Goal: Information Seeking & Learning: Learn about a topic

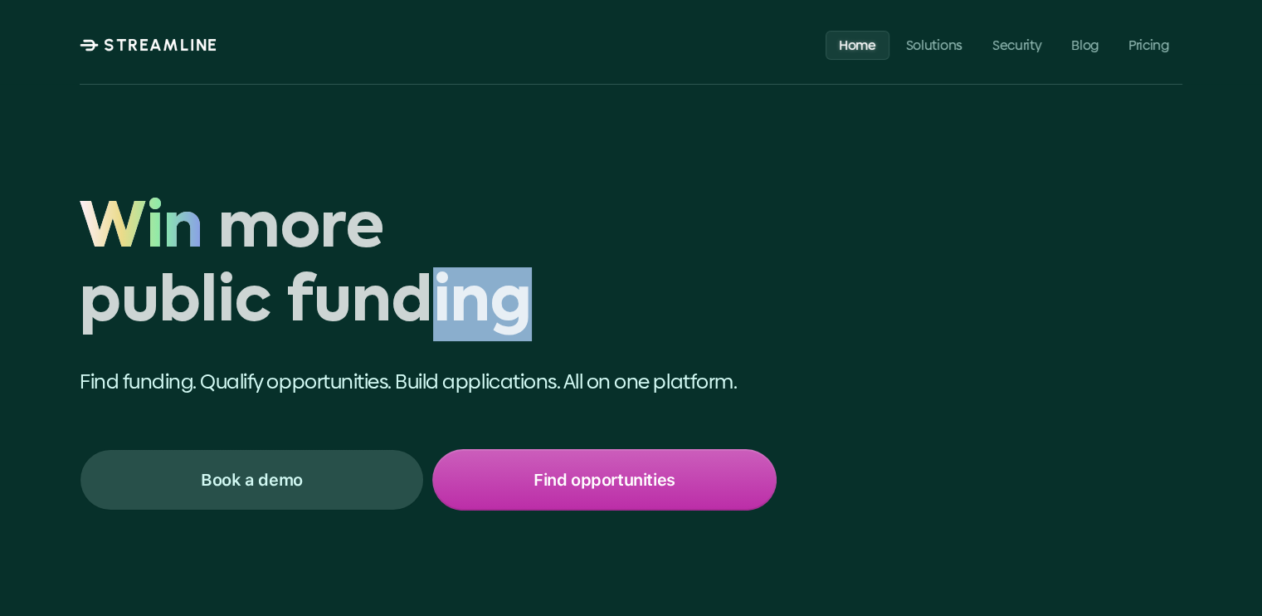
drag, startPoint x: 87, startPoint y: 214, endPoint x: 459, endPoint y: 315, distance: 385.1
click at [459, 315] on div "Win more public funding Win" at bounding box center [428, 267] width 697 height 148
drag, startPoint x: 459, startPoint y: 315, endPoint x: 216, endPoint y: 297, distance: 243.8
click at [216, 297] on h1 "Win more public funding" at bounding box center [428, 267] width 697 height 148
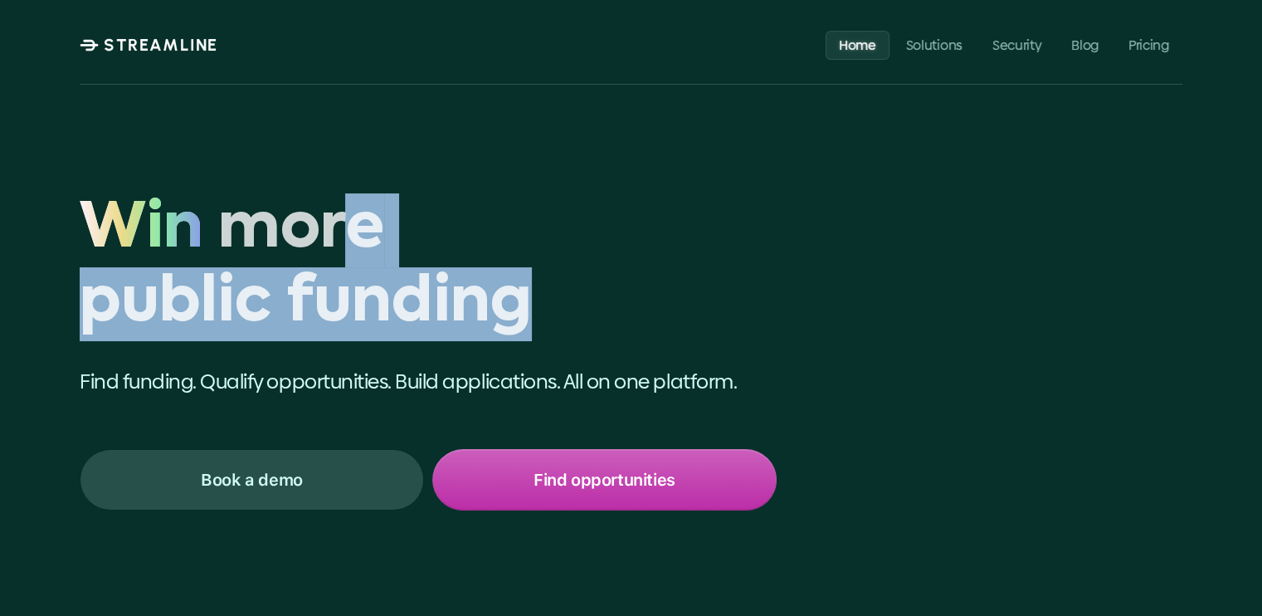
drag, startPoint x: 83, startPoint y: 212, endPoint x: 363, endPoint y: 270, distance: 286.3
click at [363, 270] on div "Win more public funding Win" at bounding box center [428, 267] width 697 height 148
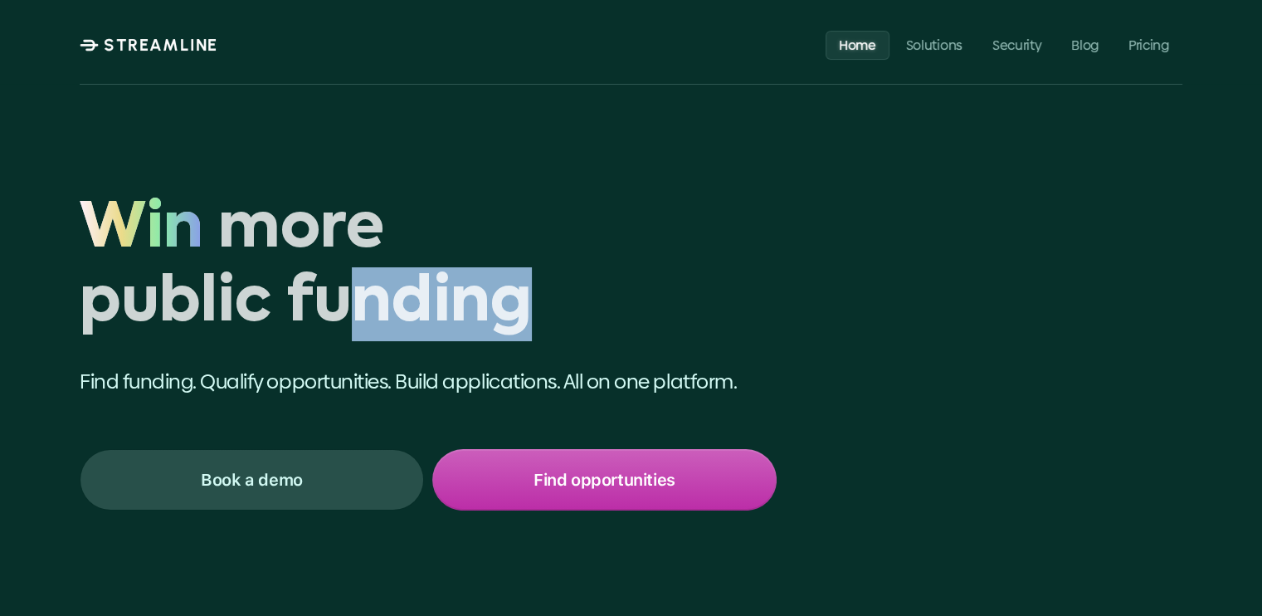
drag, startPoint x: 363, startPoint y: 270, endPoint x: 324, endPoint y: 309, distance: 55.2
click at [324, 309] on h1 "Win more public funding" at bounding box center [428, 267] width 697 height 148
drag, startPoint x: 533, startPoint y: 309, endPoint x: 358, endPoint y: 324, distance: 174.9
click at [358, 324] on h1 "Win more public funding" at bounding box center [428, 267] width 697 height 148
click at [569, 329] on h1 "Win more public funding" at bounding box center [428, 267] width 697 height 148
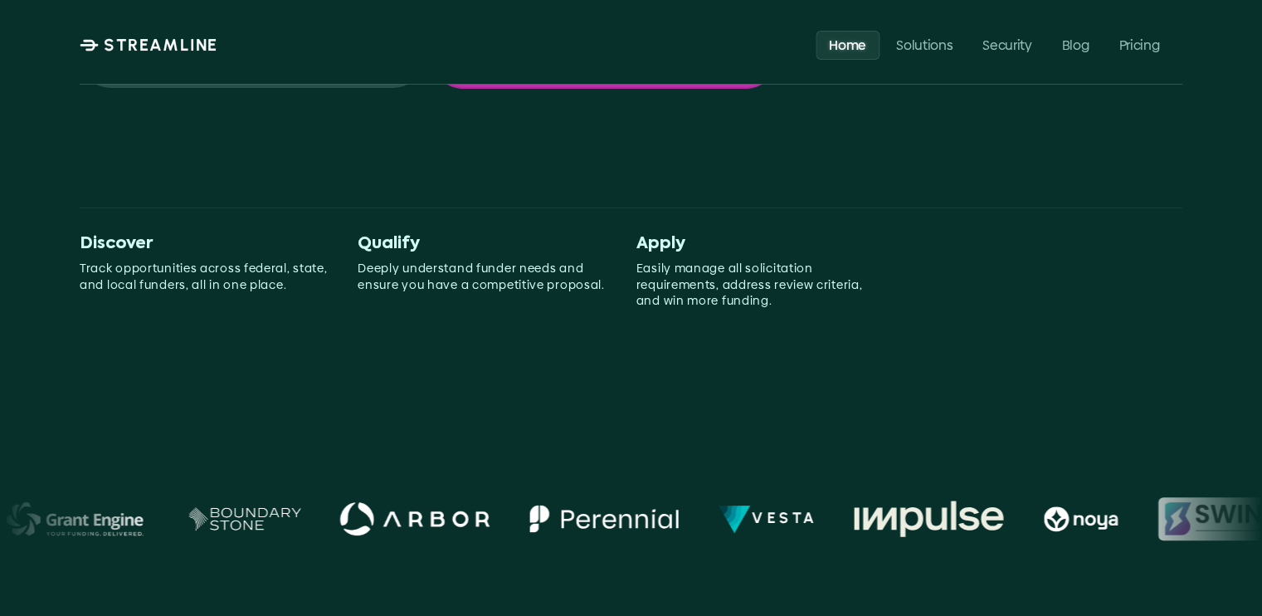
scroll to position [415, 0]
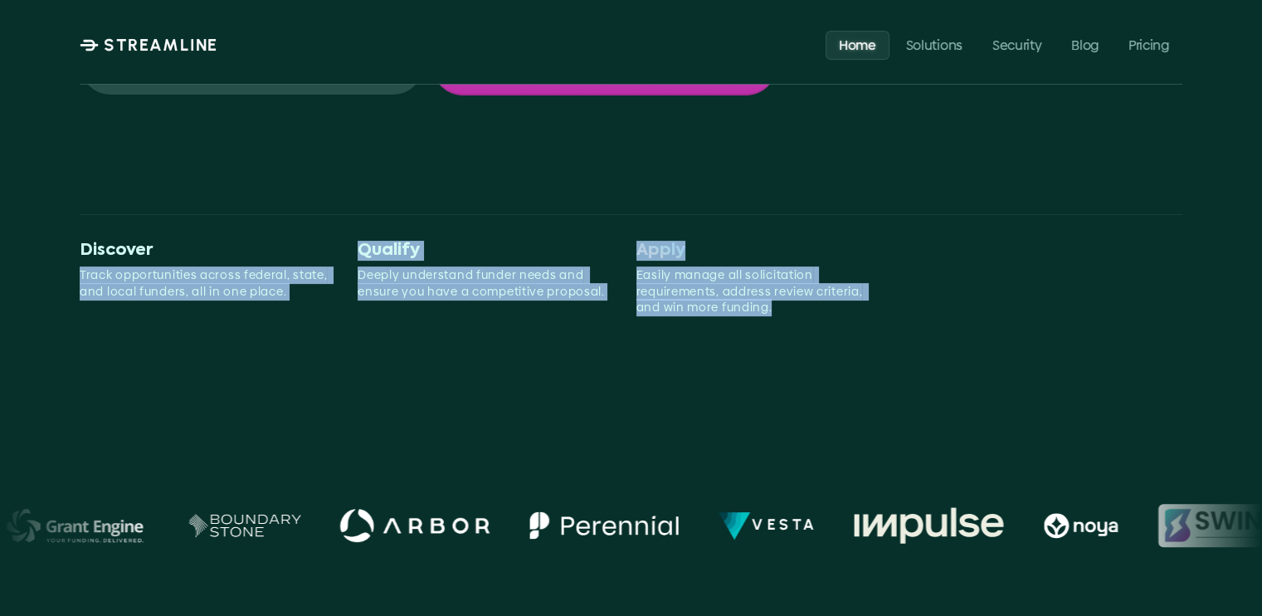
drag, startPoint x: 61, startPoint y: 274, endPoint x: 829, endPoint y: 320, distance: 769.0
drag, startPoint x: 829, startPoint y: 320, endPoint x: 597, endPoint y: 354, distance: 234.0
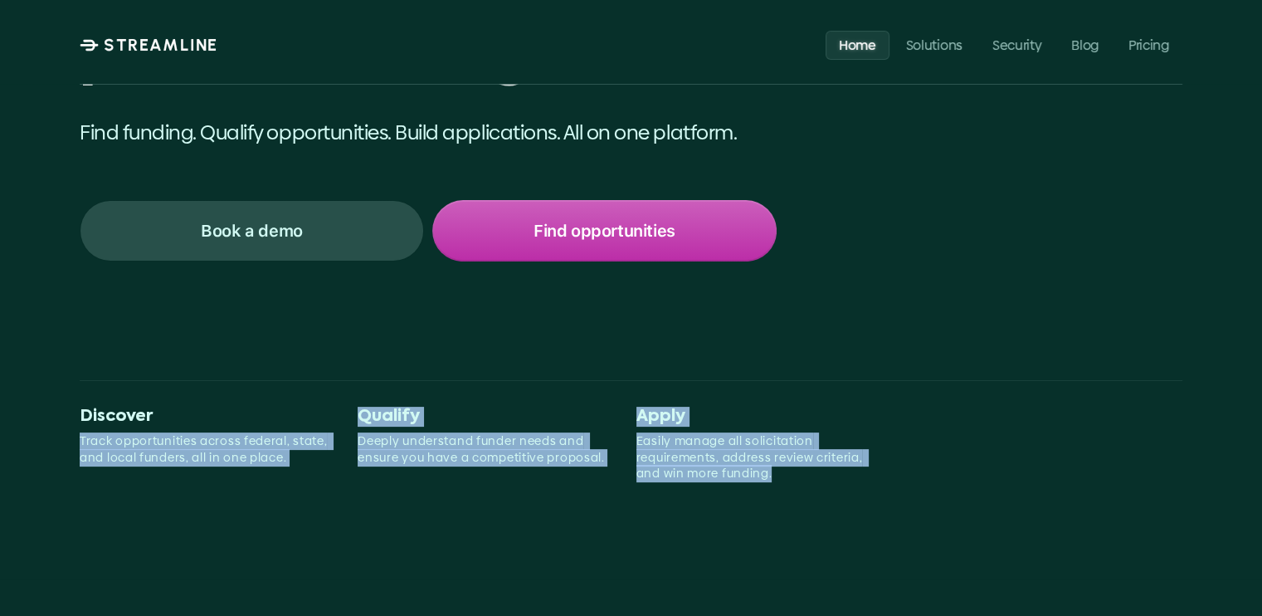
scroll to position [249, 0]
click at [531, 451] on p "Deeply understand funder needs and ensure you have a competitive proposal." at bounding box center [483, 449] width 251 height 32
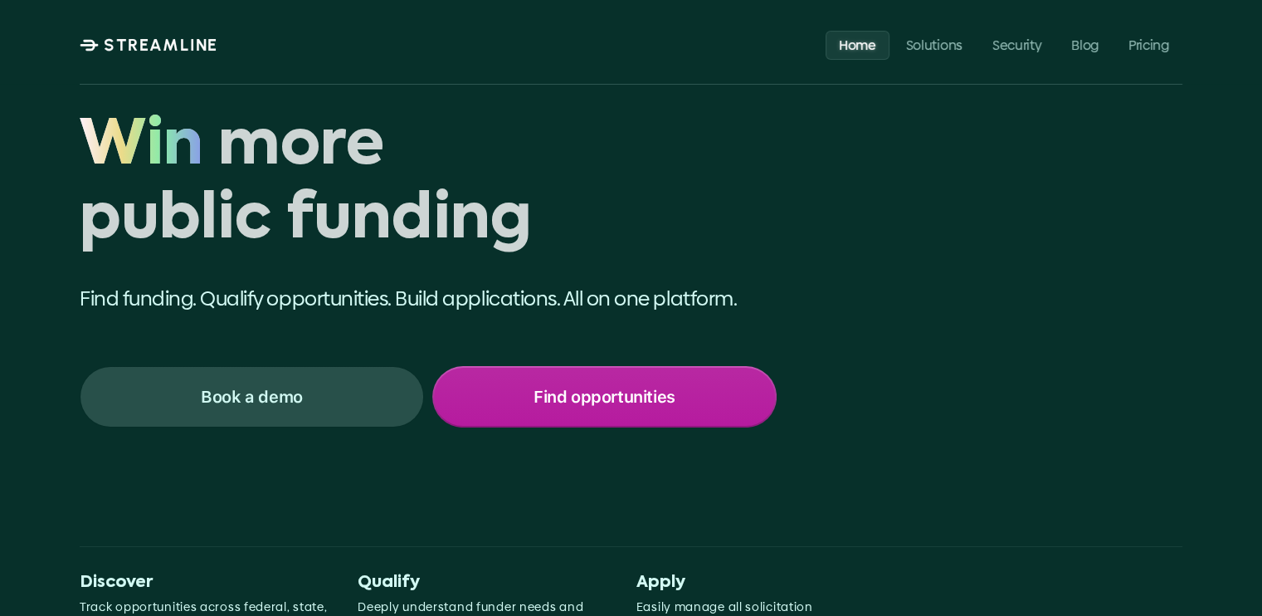
scroll to position [0, 0]
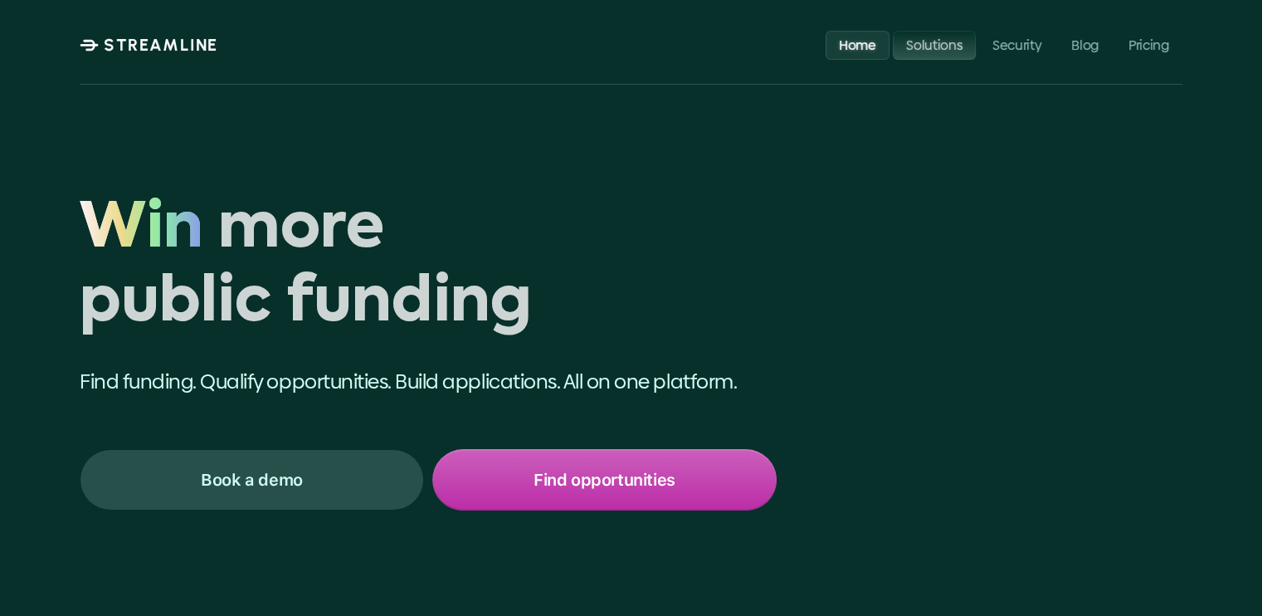
click at [926, 46] on p "Solutions" at bounding box center [934, 45] width 56 height 16
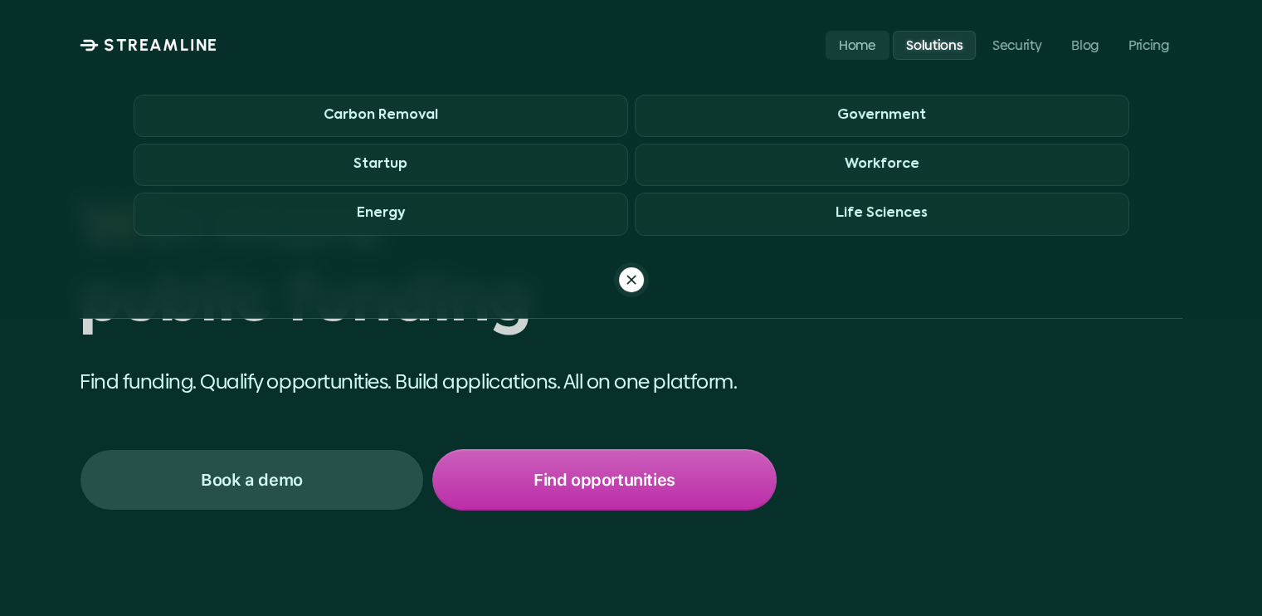
click at [923, 41] on p "Solutions" at bounding box center [934, 45] width 56 height 16
